Goal: Navigation & Orientation: Find specific page/section

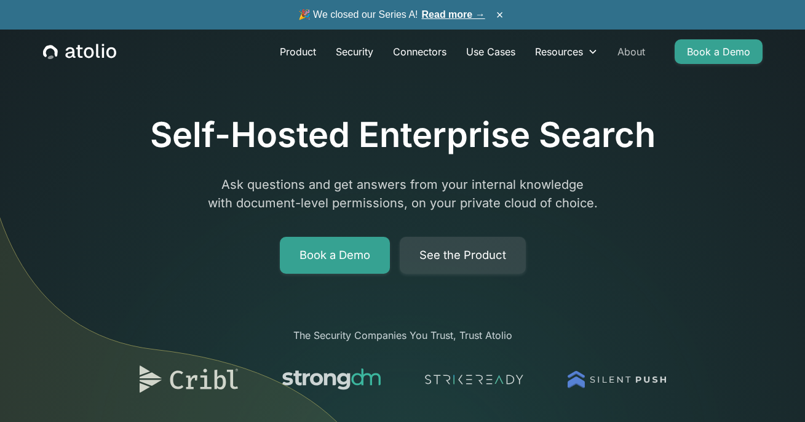
click at [629, 52] on link "About" at bounding box center [631, 51] width 47 height 25
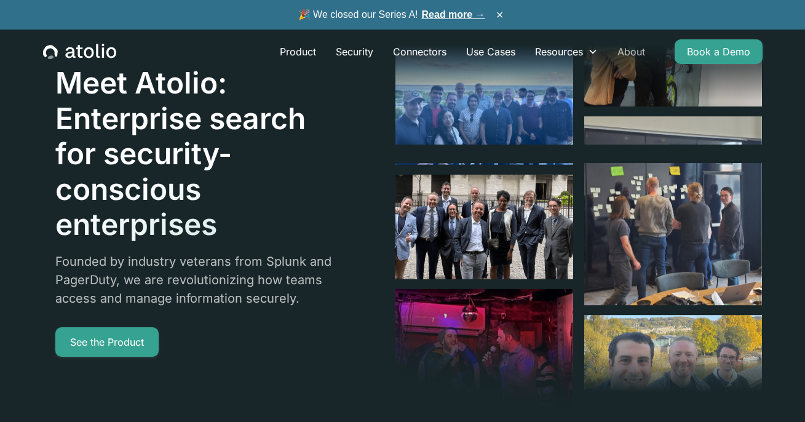
click at [628, 50] on link "About" at bounding box center [631, 51] width 47 height 25
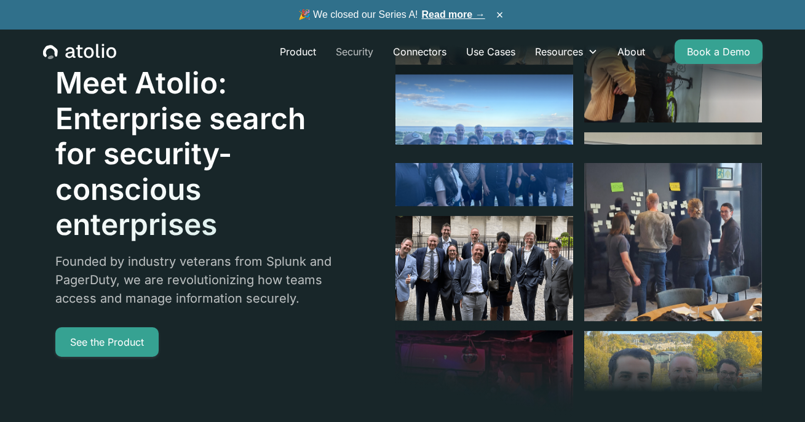
click at [346, 49] on link "Security" at bounding box center [354, 51] width 57 height 25
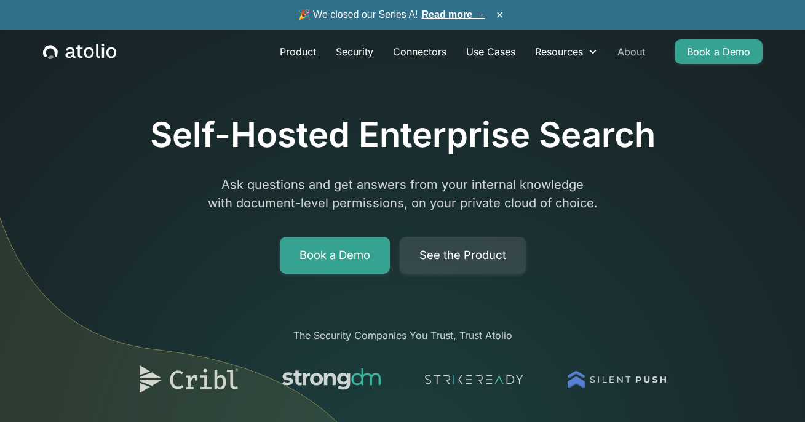
click at [634, 48] on link "About" at bounding box center [631, 51] width 47 height 25
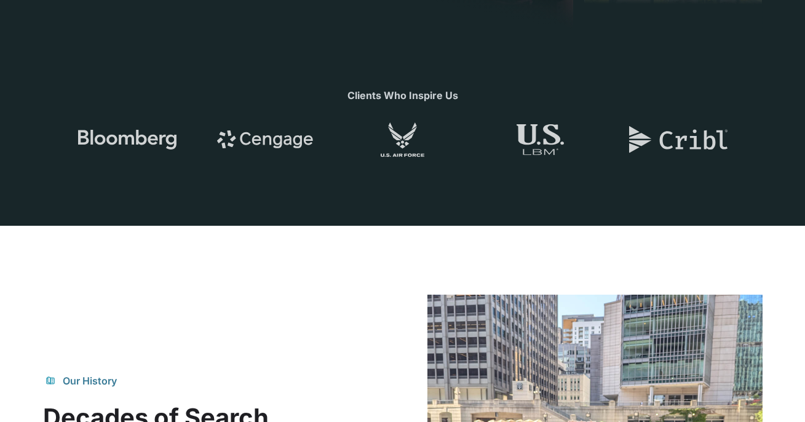
scroll to position [337, 0]
